Goal: Information Seeking & Learning: Learn about a topic

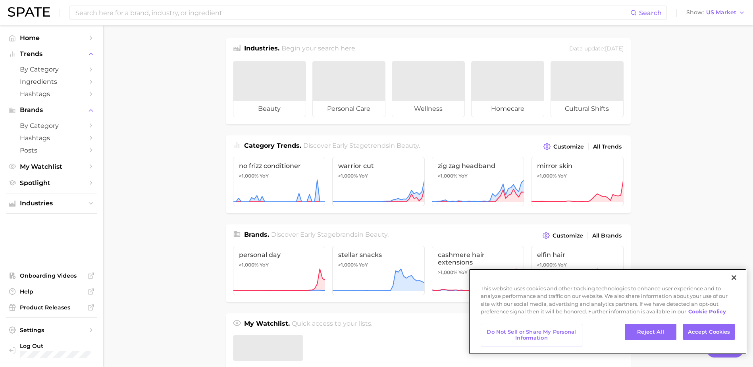
type textarea "x"
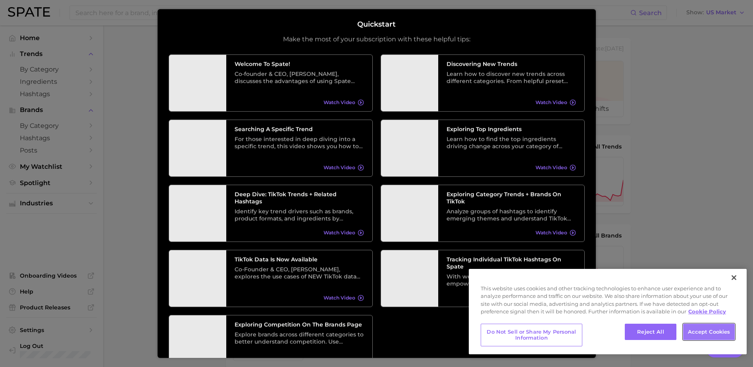
click at [693, 333] on button "Accept Cookies" at bounding box center [709, 332] width 52 height 17
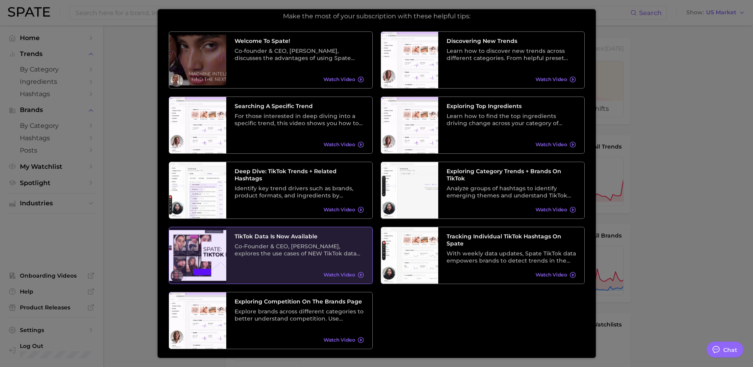
scroll to position [44, 0]
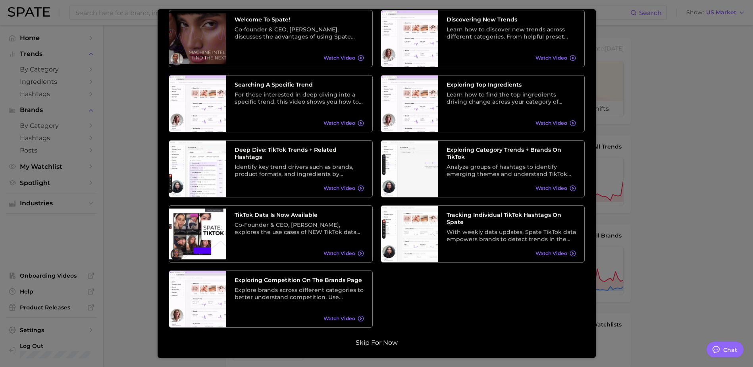
click at [378, 344] on button "Skip for now" at bounding box center [376, 343] width 47 height 8
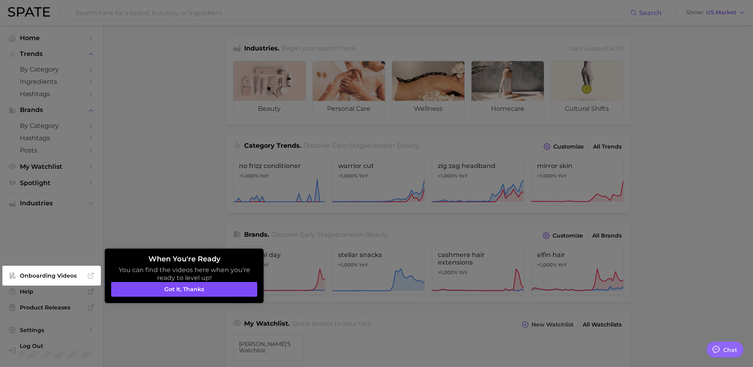
click at [208, 285] on button "Got it, thanks" at bounding box center [184, 289] width 146 height 15
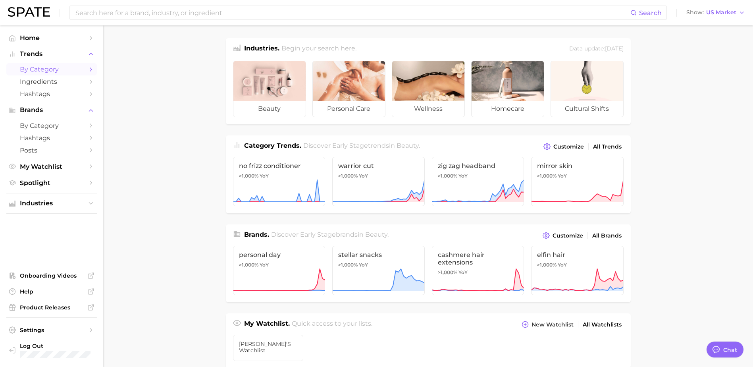
click at [85, 68] on link "by Category" at bounding box center [51, 69] width 91 height 12
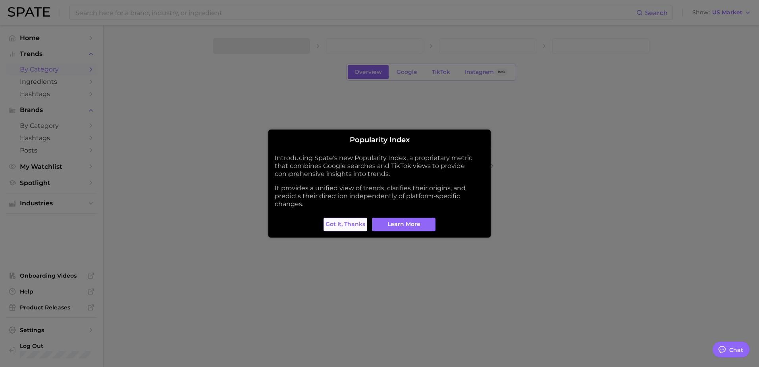
click at [354, 225] on span "Got it, thanks" at bounding box center [346, 224] width 40 height 7
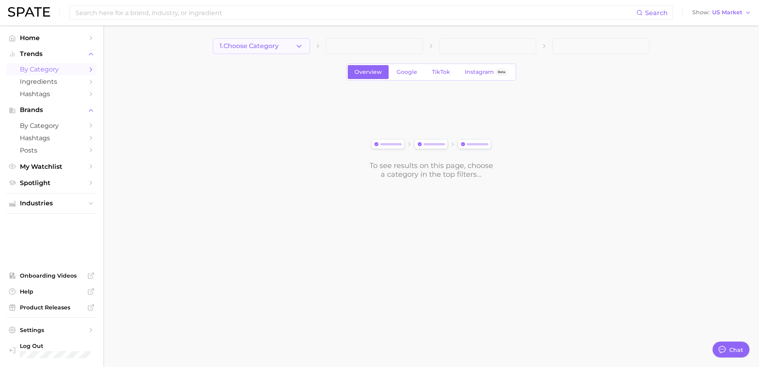
click at [295, 42] on button "1. Choose Category" at bounding box center [261, 46] width 97 height 16
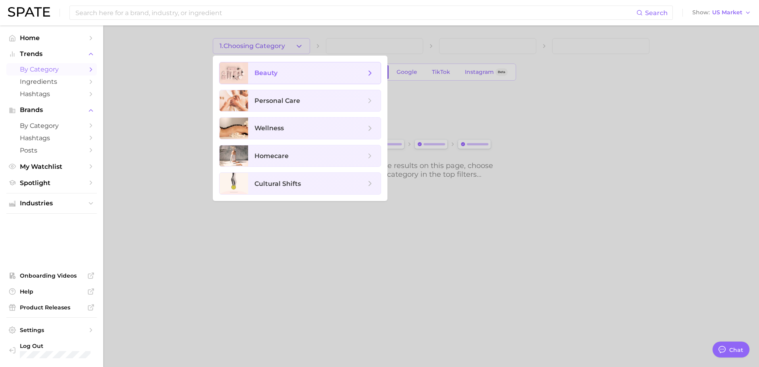
click at [364, 69] on span "beauty" at bounding box center [310, 73] width 111 height 9
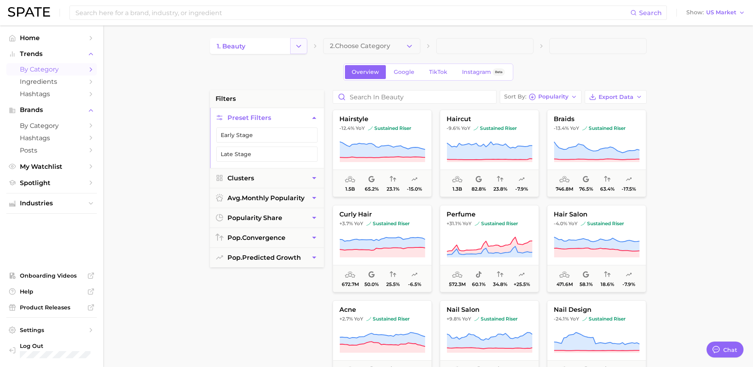
click at [293, 46] on button "Change Category" at bounding box center [298, 46] width 17 height 16
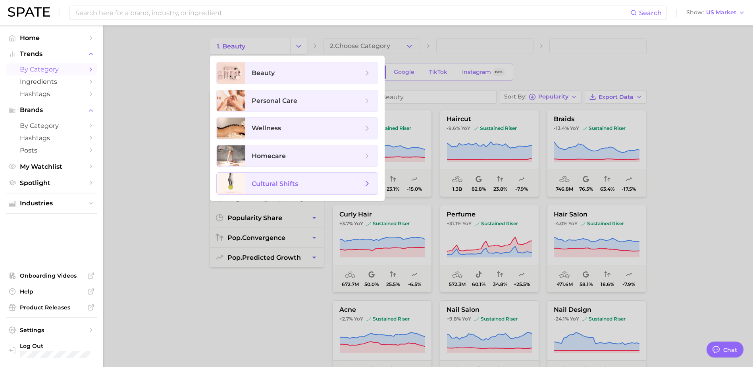
click at [276, 180] on span "cultural shifts" at bounding box center [275, 184] width 46 height 8
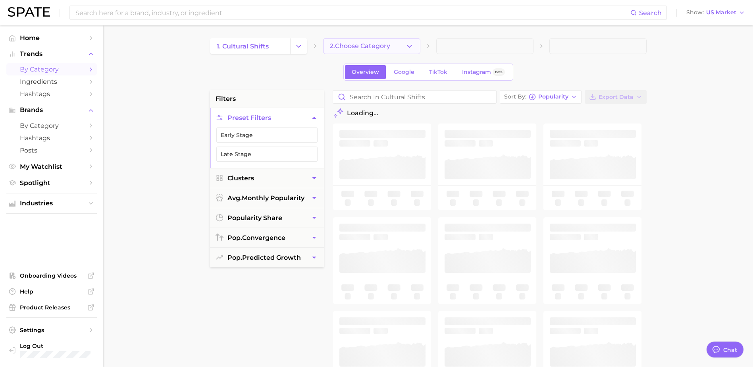
click at [398, 46] on button "2. Choose Category" at bounding box center [371, 46] width 97 height 16
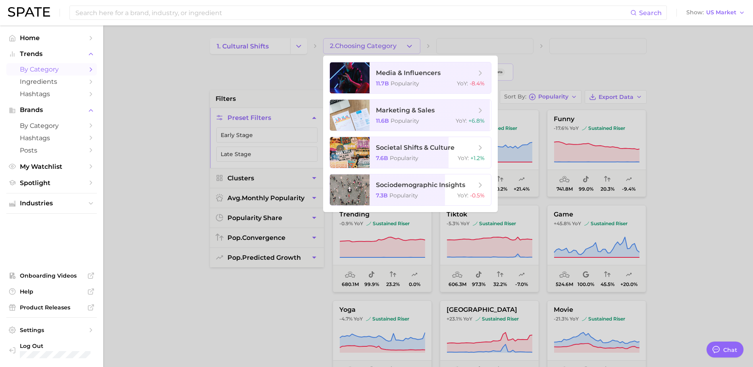
click at [288, 57] on div at bounding box center [376, 183] width 753 height 367
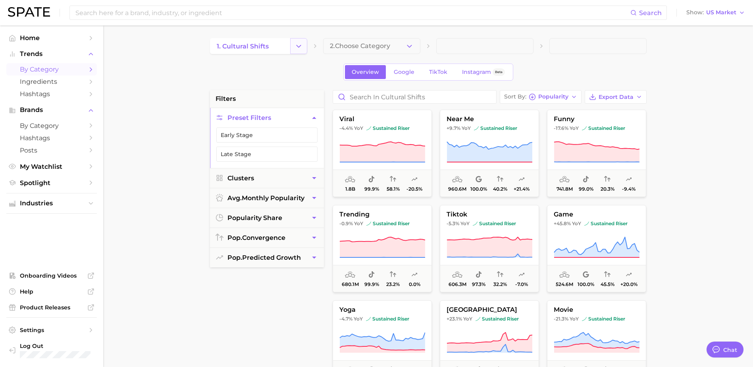
click at [291, 49] on button "Change Category" at bounding box center [298, 46] width 17 height 16
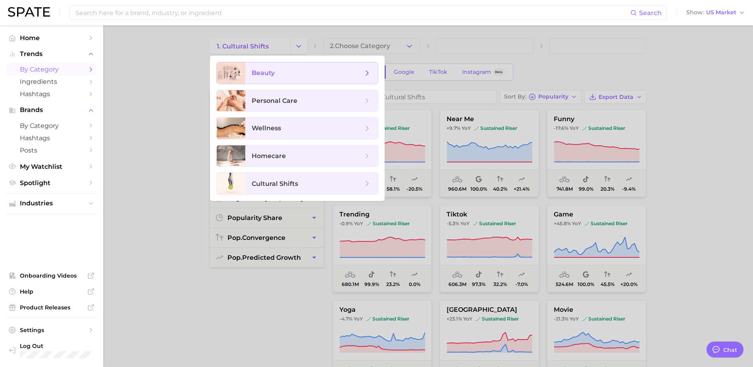
click at [292, 69] on span "beauty" at bounding box center [307, 73] width 111 height 9
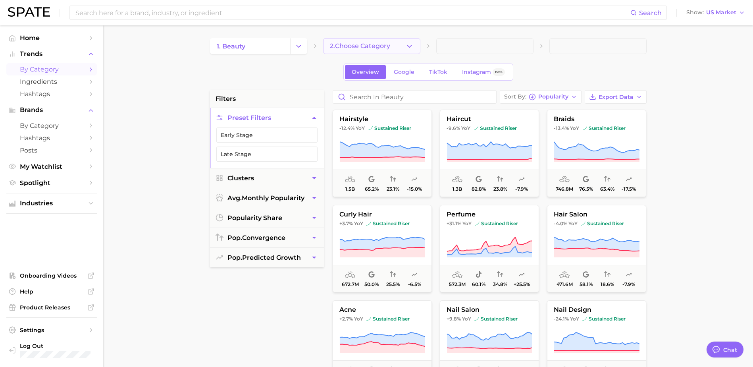
click at [413, 47] on icon "button" at bounding box center [409, 46] width 8 height 8
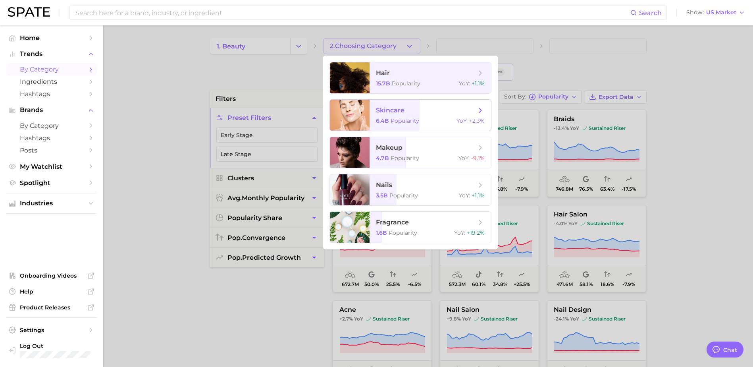
click at [406, 119] on span "Popularity" at bounding box center [405, 120] width 29 height 7
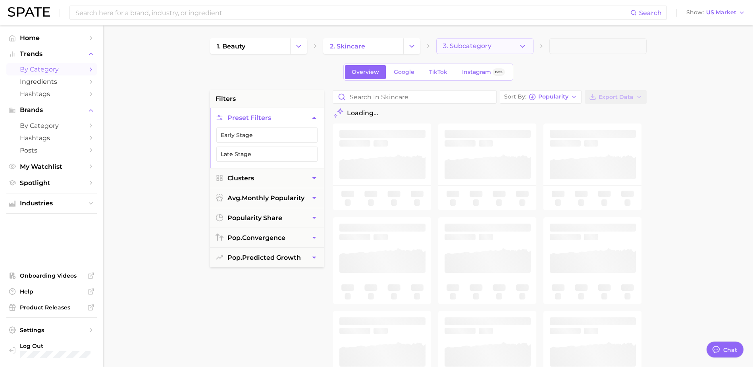
click at [502, 46] on button "3. Subcategory" at bounding box center [484, 46] width 97 height 16
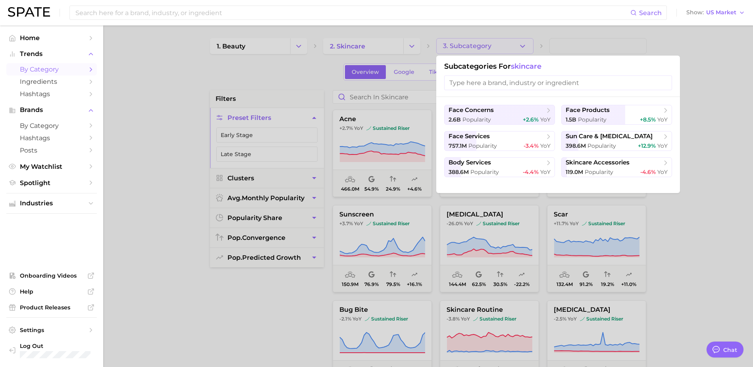
click at [534, 82] on input "search" at bounding box center [558, 82] width 228 height 15
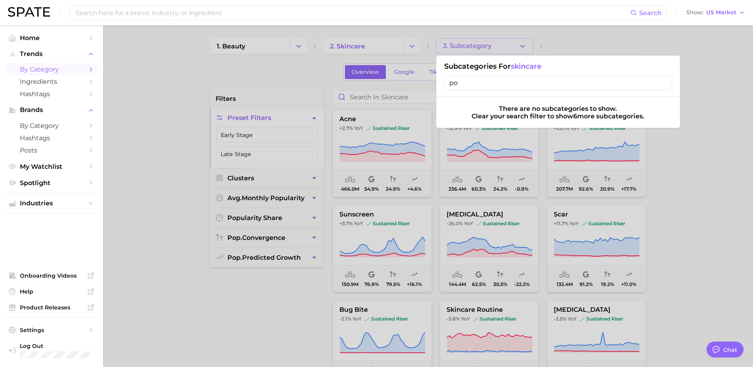
type input "p"
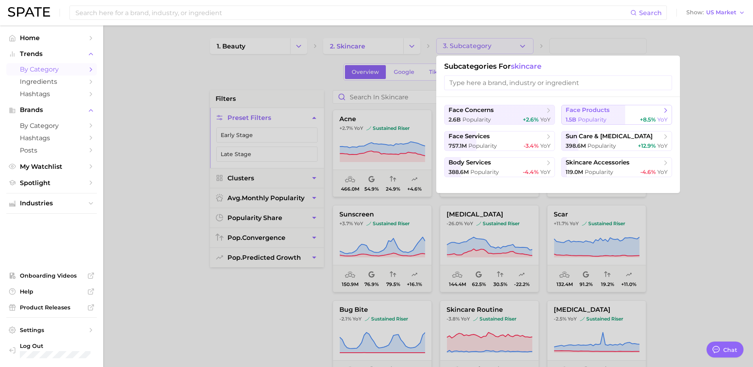
click at [621, 113] on span "face products" at bounding box center [614, 110] width 97 height 8
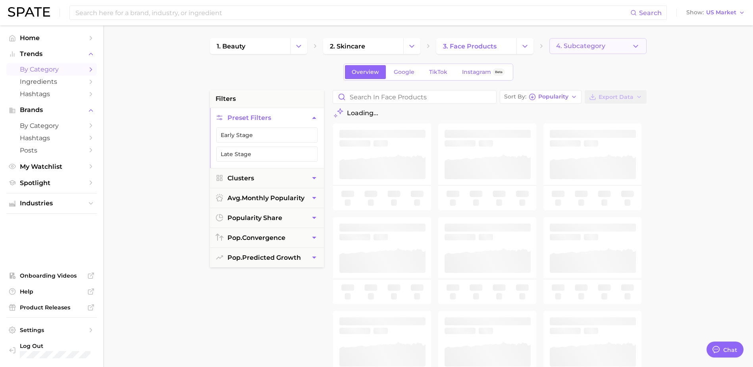
click at [585, 47] on span "4. Subcategory" at bounding box center [580, 45] width 49 height 7
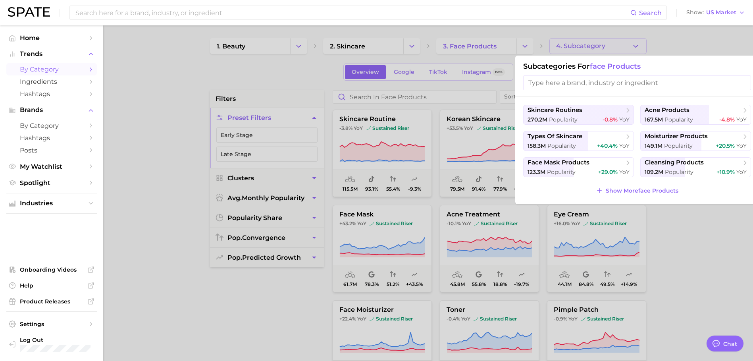
click at [606, 80] on input "search" at bounding box center [637, 82] width 228 height 15
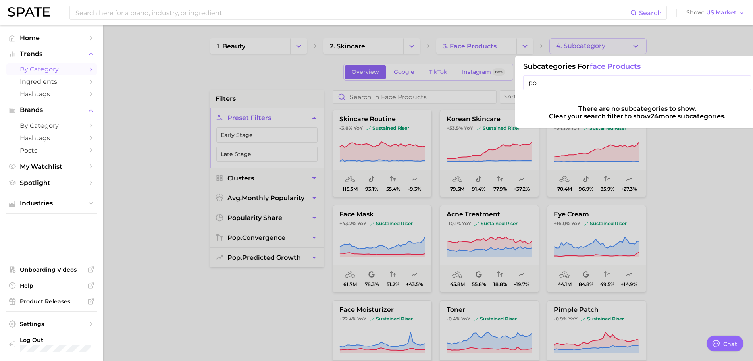
type input "p"
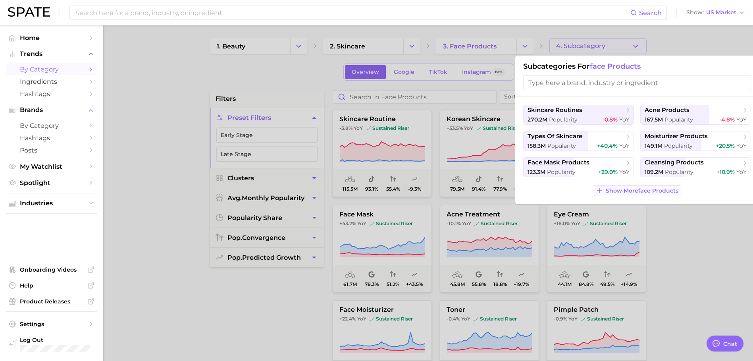
click at [645, 191] on span "Show More face products" at bounding box center [642, 190] width 73 height 7
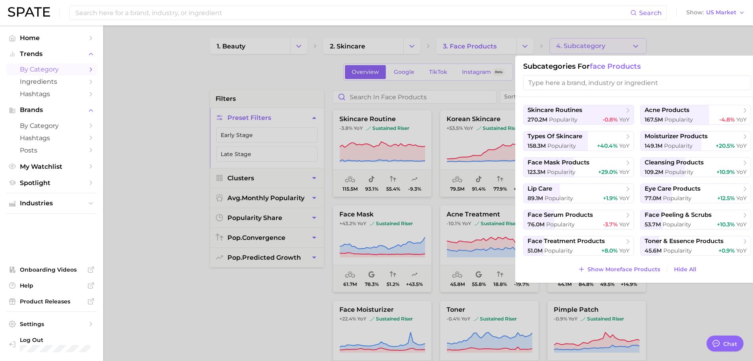
click at [126, 97] on div at bounding box center [376, 180] width 753 height 361
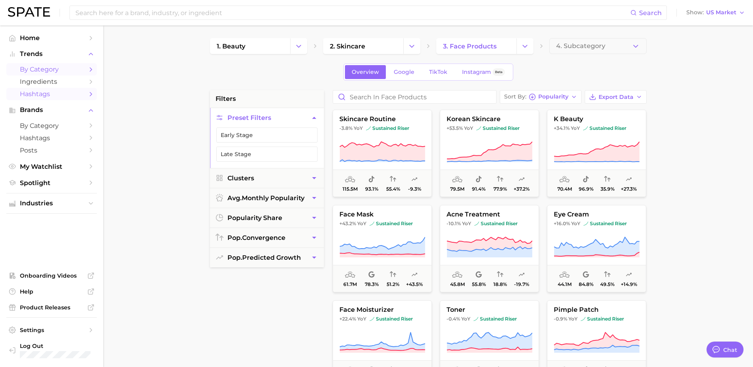
click at [84, 89] on link "Hashtags" at bounding box center [51, 94] width 91 height 12
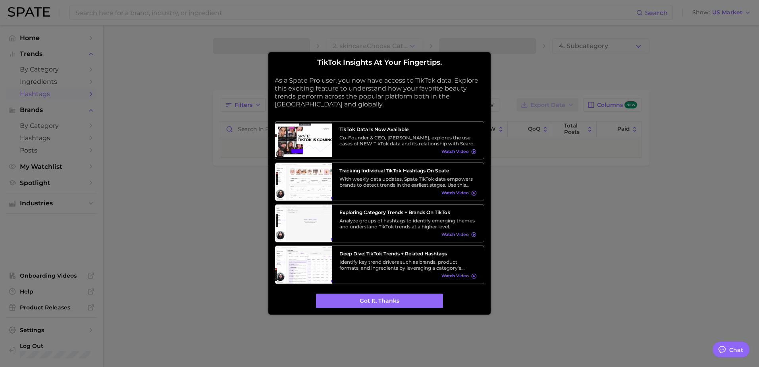
type textarea "x"
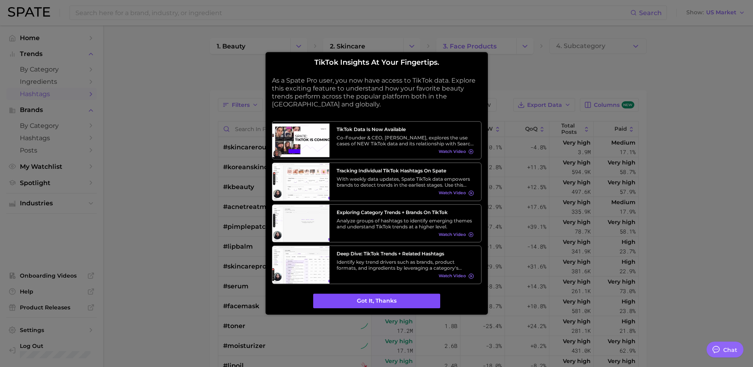
click at [420, 302] on button "Got it, thanks" at bounding box center [376, 300] width 127 height 15
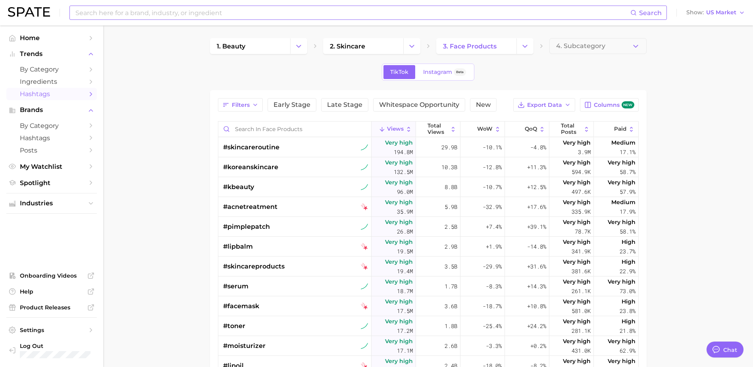
click at [116, 13] on input at bounding box center [353, 13] width 556 height 14
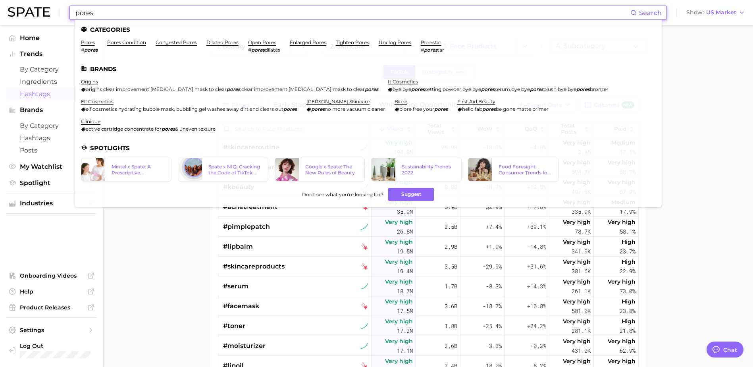
type input "pores"
click at [432, 42] on link "porestar" at bounding box center [431, 42] width 21 height 6
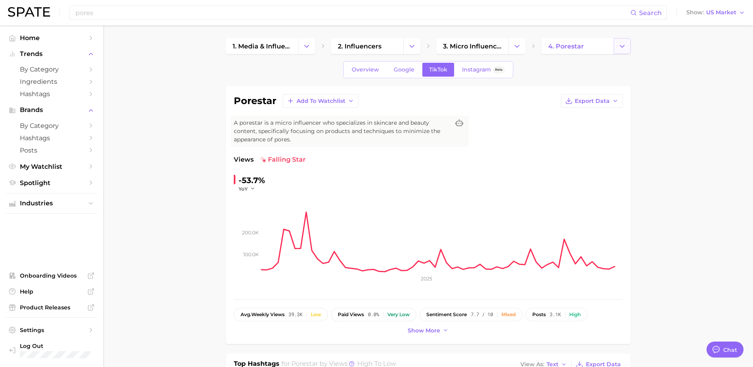
click at [620, 49] on icon "Change Category" at bounding box center [622, 46] width 8 height 8
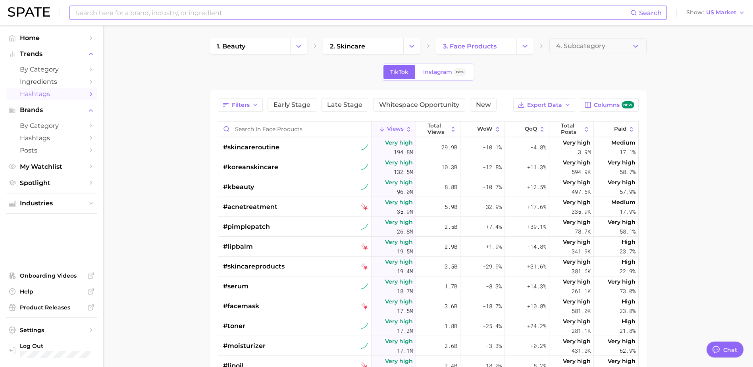
click at [224, 13] on input at bounding box center [353, 13] width 556 height 14
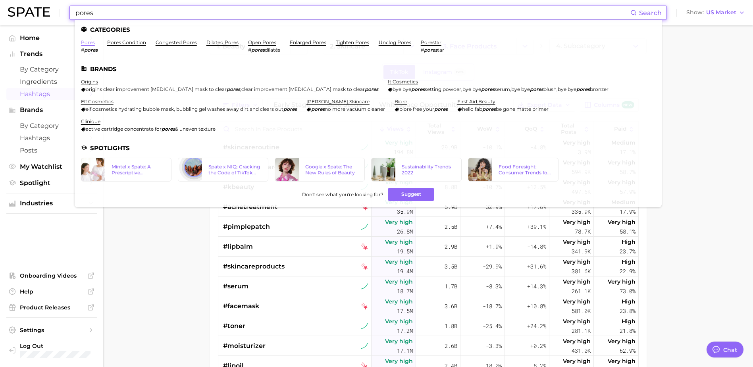
type input "pores"
click at [87, 42] on link "pores" at bounding box center [88, 42] width 14 height 6
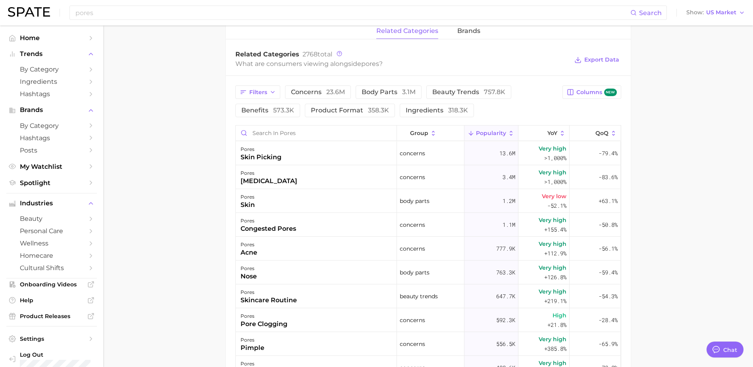
scroll to position [357, 0]
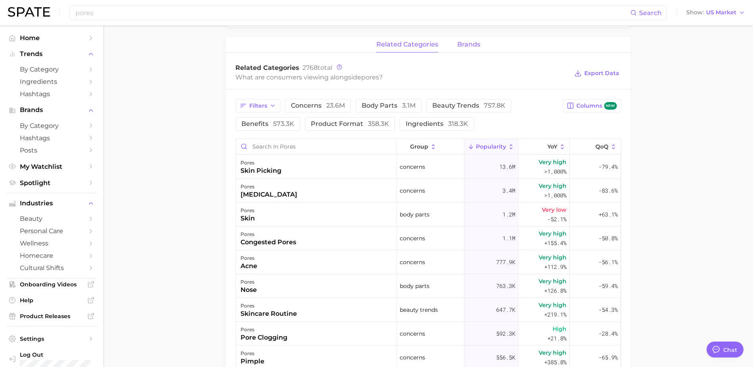
click at [463, 47] on span "brands" at bounding box center [469, 44] width 23 height 7
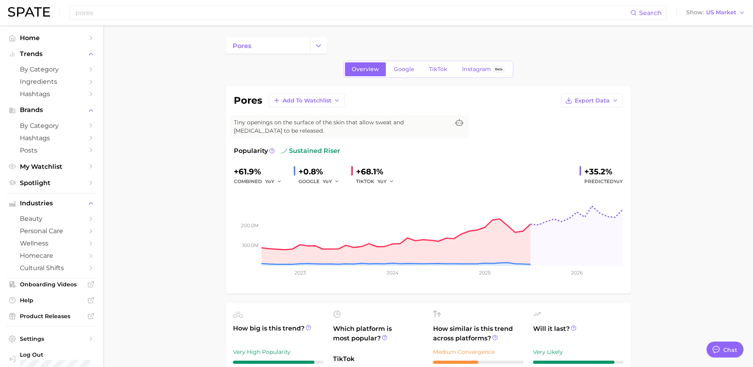
scroll to position [0, 0]
click at [432, 73] on span "TikTok" at bounding box center [438, 69] width 18 height 7
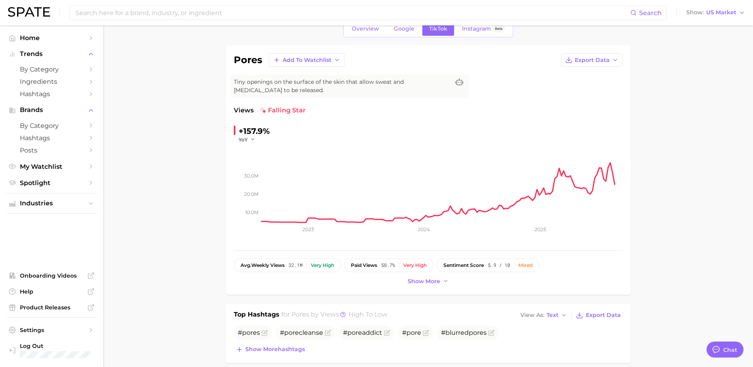
scroll to position [40, 0]
